Goal: Information Seeking & Learning: Learn about a topic

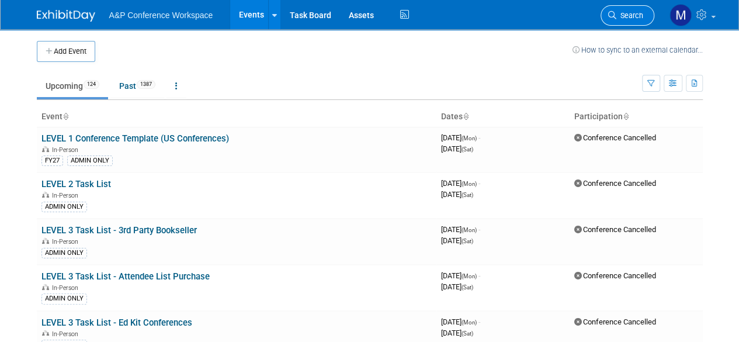
click at [641, 15] on span "Search" at bounding box center [629, 15] width 27 height 9
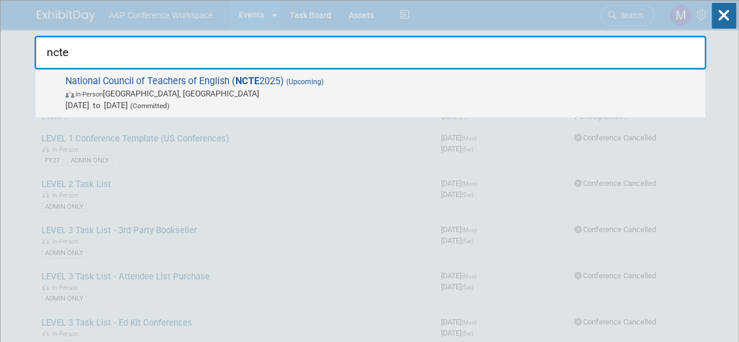
type input "ncte"
click at [133, 76] on span "National Council of Teachers of English ( NCTE 2025) (Upcoming) In-Person Denve…" at bounding box center [380, 93] width 637 height 36
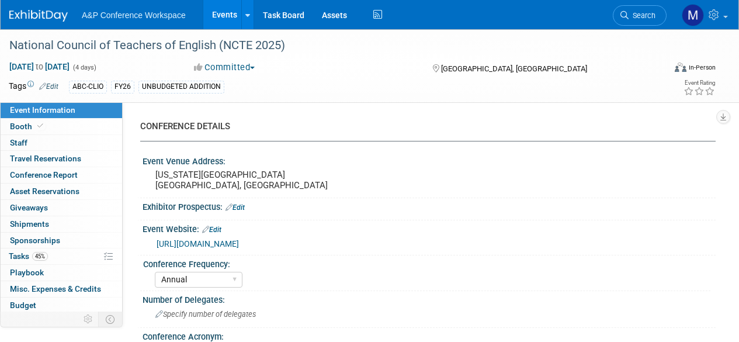
select select "Annual"
select select "Level 2"
select select "In-Person Booth"
select select "Schools"
select select "Bloomsbury Digital Resources"
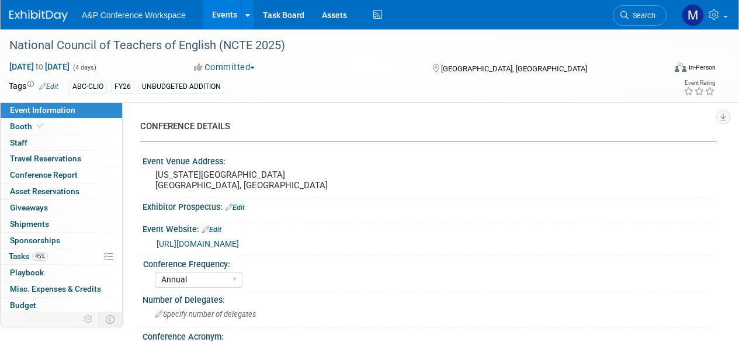
select select "[PERSON_NAME]"
select select "Brand/Subject Presence​"
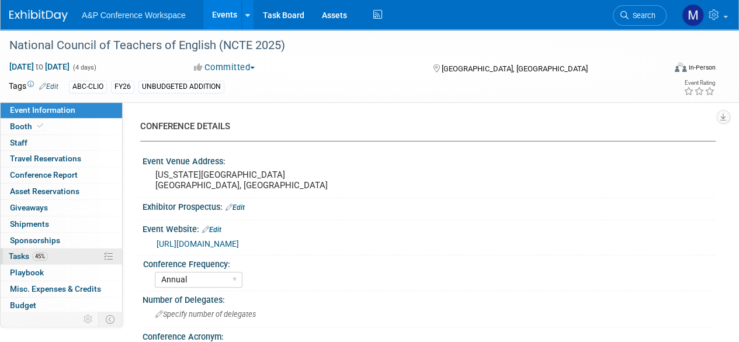
click at [26, 254] on span "Tasks 45%" at bounding box center [28, 255] width 39 height 9
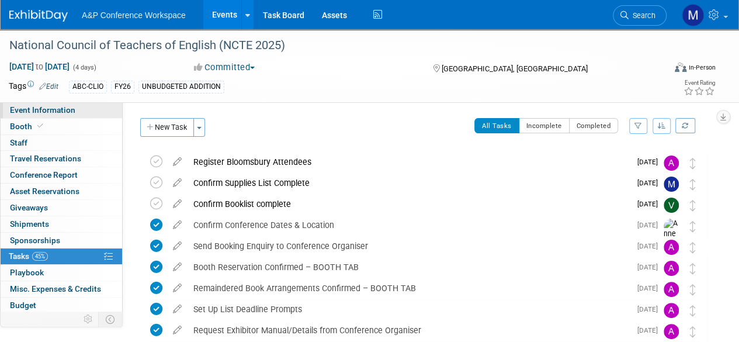
click at [86, 109] on link "Event Information" at bounding box center [62, 110] width 122 height 16
select select "Annual"
select select "Level 2"
select select "In-Person Booth"
select select "Schools"
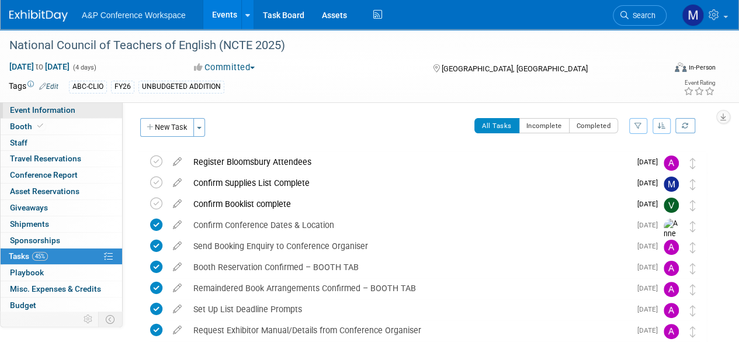
select select "Bloomsbury Digital Resources"
select select "[PERSON_NAME]"
select select "Brand/Subject Presence​"
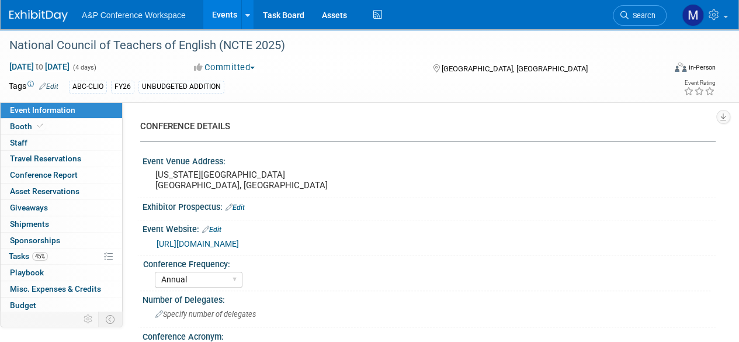
click at [214, 242] on link "[URL][DOMAIN_NAME]" at bounding box center [198, 243] width 82 height 9
